Goal: Task Accomplishment & Management: Manage account settings

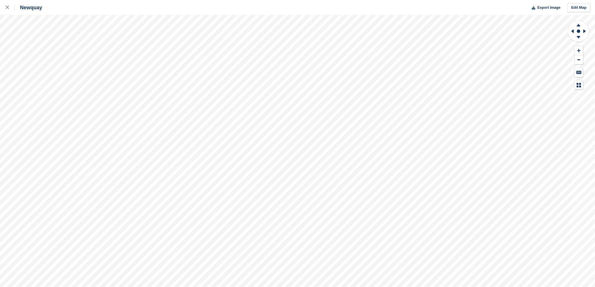
click at [162, 0] on html "Newquay Export Image Edit Map" at bounding box center [297, 143] width 595 height 287
click at [282, 5] on div "Newquay Export Image Edit Map" at bounding box center [297, 143] width 595 height 287
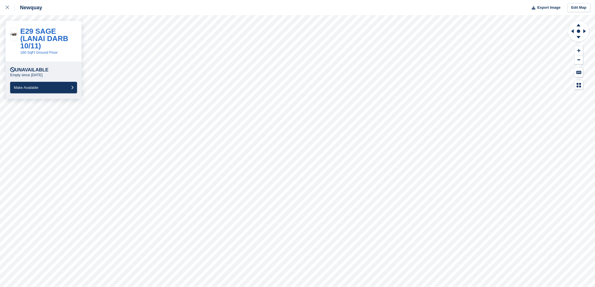
click at [201, 0] on html "Newquay Export Image Edit Map E29 SAGE (LANAI DARB 10/11) 160 SqFt Ground Floor…" at bounding box center [297, 143] width 595 height 287
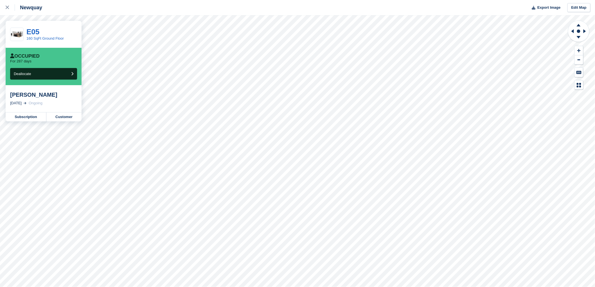
click at [361, 0] on html "Newquay Export Image Edit Map E05 160 SqFt Ground Floor Occupied For 287 days D…" at bounding box center [297, 143] width 595 height 287
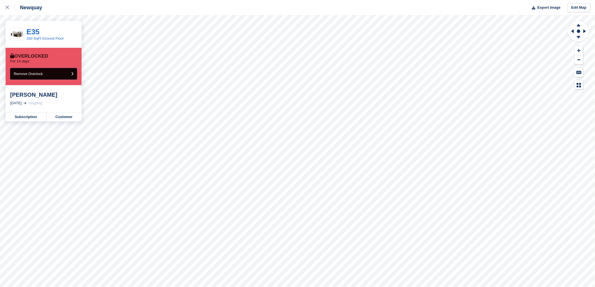
click at [26, 72] on span "Remove Overlock" at bounding box center [28, 74] width 29 height 4
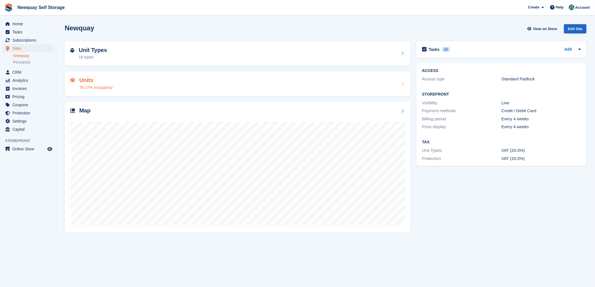
click at [85, 79] on h2 "Units" at bounding box center [95, 80] width 33 height 6
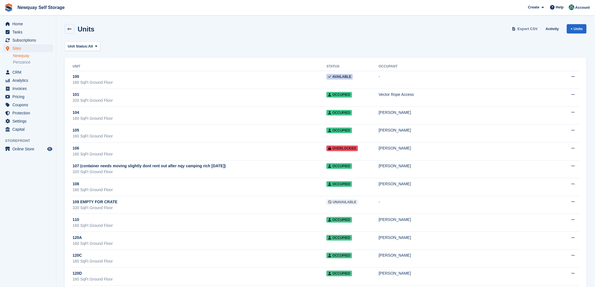
click at [523, 28] on span "Export CSV" at bounding box center [527, 29] width 20 height 6
drag, startPoint x: 18, startPoint y: 47, endPoint x: 30, endPoint y: 46, distance: 12.1
click at [18, 47] on span "Sites" at bounding box center [29, 48] width 34 height 8
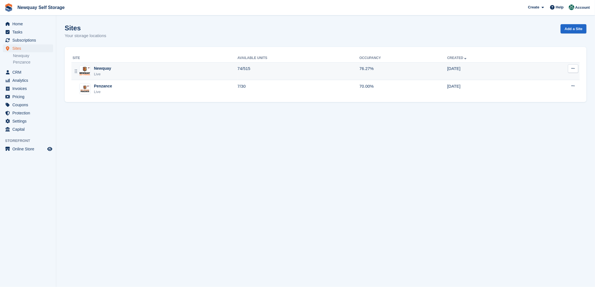
click at [99, 68] on div "Newquay" at bounding box center [102, 68] width 17 height 6
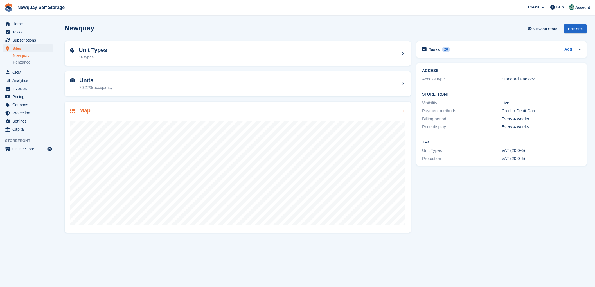
click at [85, 111] on h2 "Map" at bounding box center [84, 110] width 11 height 6
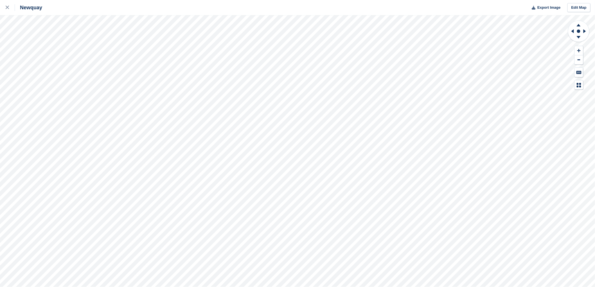
click at [404, 0] on html "Newquay Export Image Edit Map" at bounding box center [297, 143] width 595 height 287
click at [374, 0] on html "Newquay Export Image Edit Map" at bounding box center [297, 143] width 595 height 287
click at [266, 0] on html "Newquay Export Image Edit Map" at bounding box center [297, 143] width 595 height 287
click at [102, 5] on div "Newquay Export Image Edit Map" at bounding box center [297, 143] width 595 height 287
click at [320, 287] on html "Newquay Export Image Edit Map" at bounding box center [297, 143] width 595 height 287
